Goal: Information Seeking & Learning: Learn about a topic

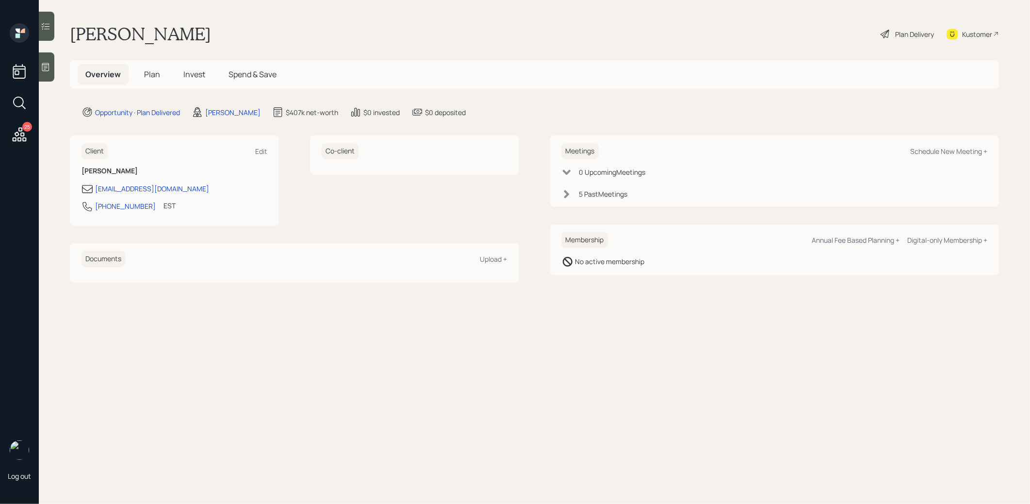
click at [192, 76] on span "Invest" at bounding box center [194, 74] width 22 height 11
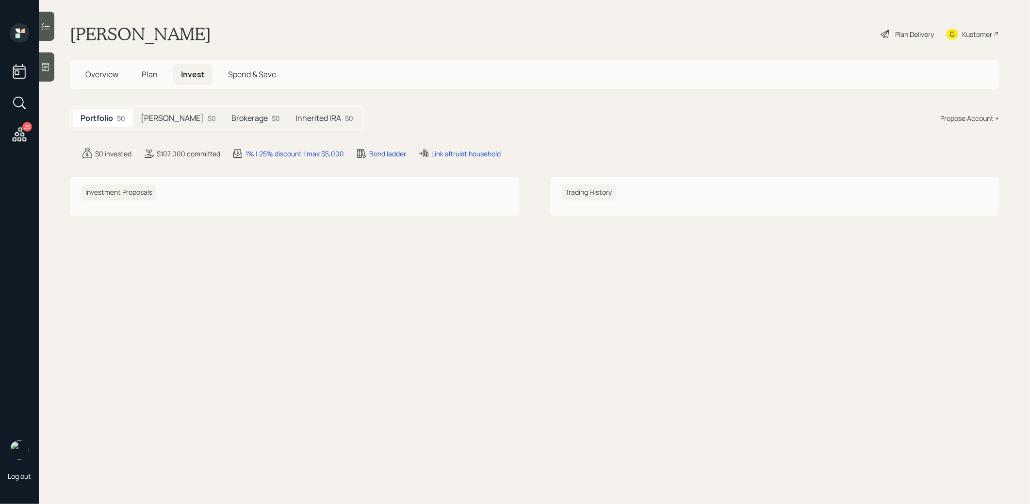
click at [162, 120] on h5 "[PERSON_NAME]" at bounding box center [172, 118] width 63 height 9
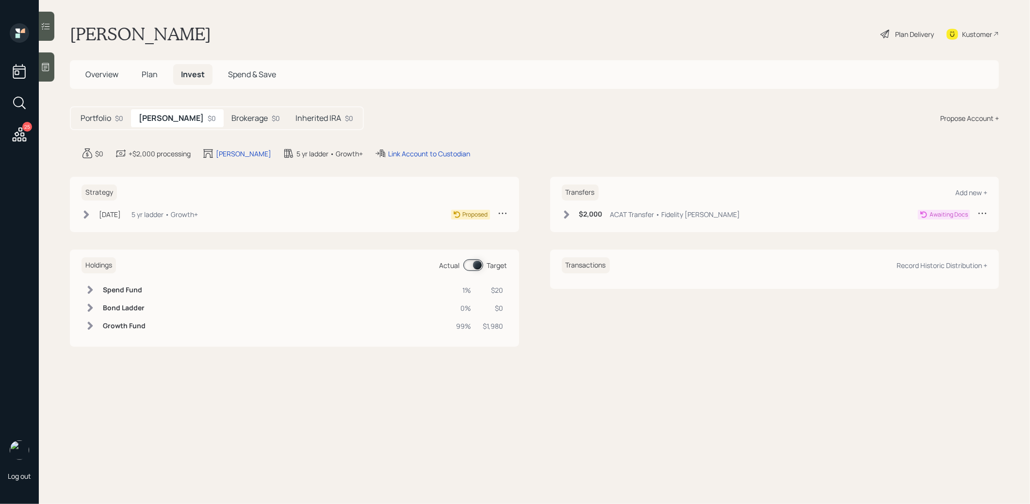
click at [232, 123] on h5 "Brokerage" at bounding box center [250, 118] width 36 height 9
click at [296, 119] on h5 "Inherited IRA" at bounding box center [319, 118] width 46 height 9
click at [149, 76] on span "Plan" at bounding box center [150, 74] width 16 height 11
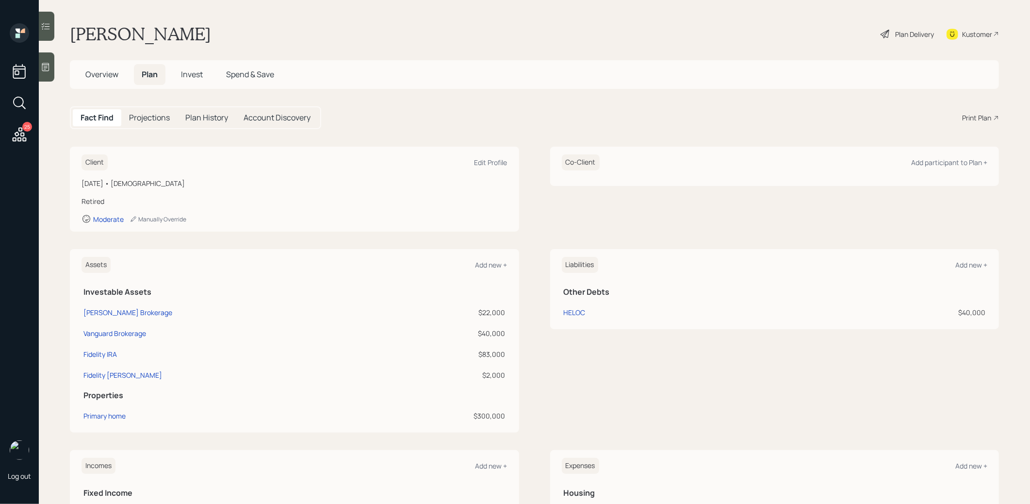
click at [888, 33] on icon at bounding box center [885, 34] width 9 height 9
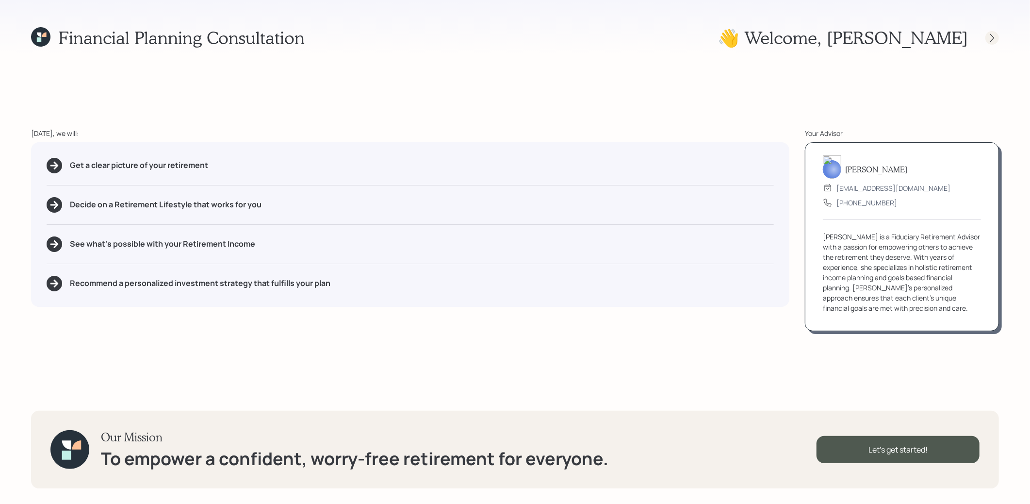
click at [994, 36] on icon at bounding box center [993, 38] width 10 height 10
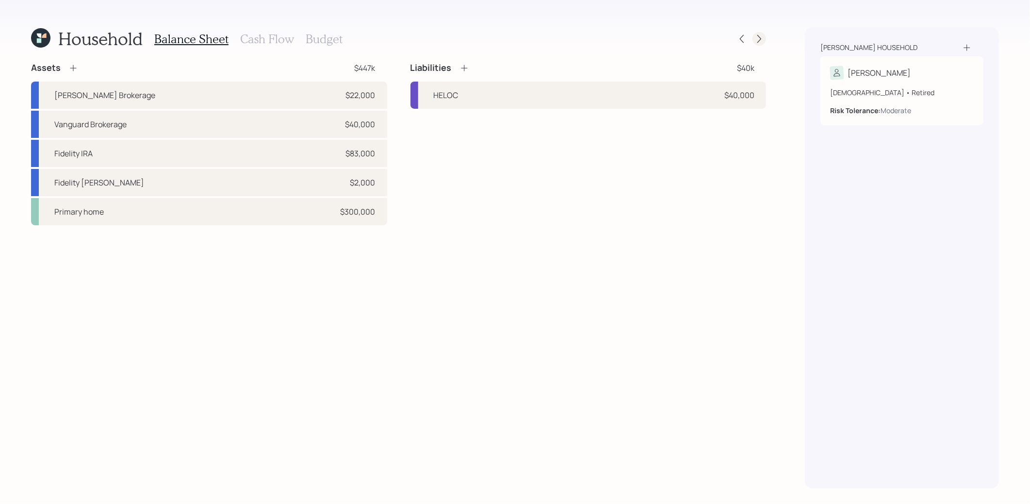
click at [759, 40] on icon at bounding box center [760, 39] width 10 height 10
